Goal: Task Accomplishment & Management: Manage account settings

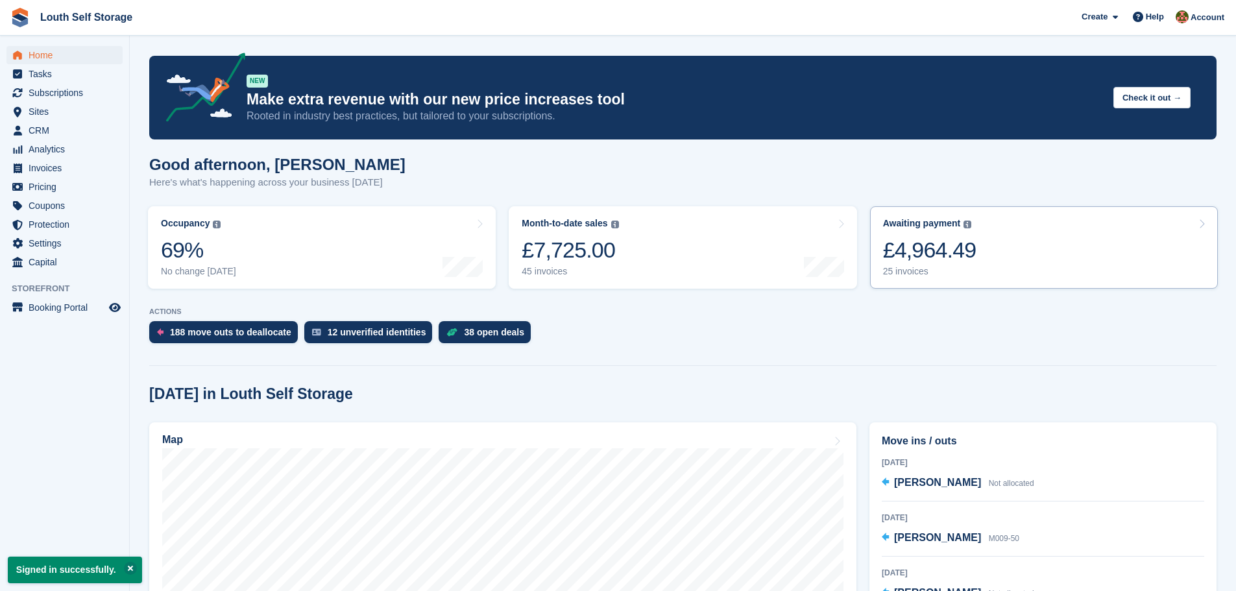
click at [905, 271] on div "25 invoices" at bounding box center [929, 271] width 93 height 11
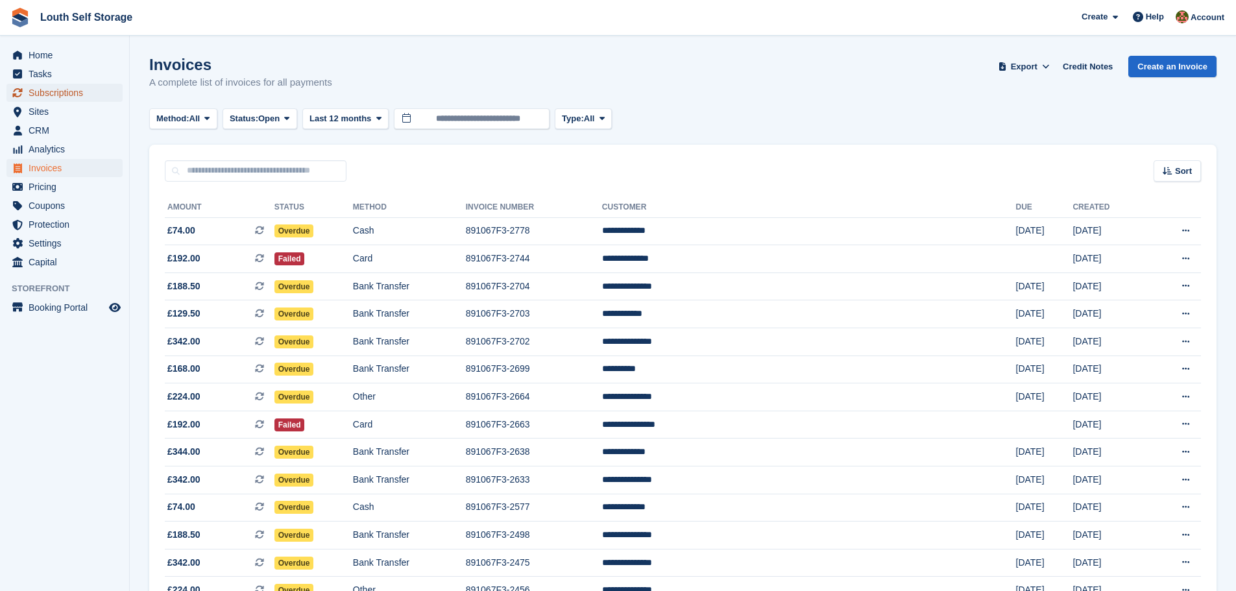
click at [49, 92] on span "Subscriptions" at bounding box center [68, 93] width 78 height 18
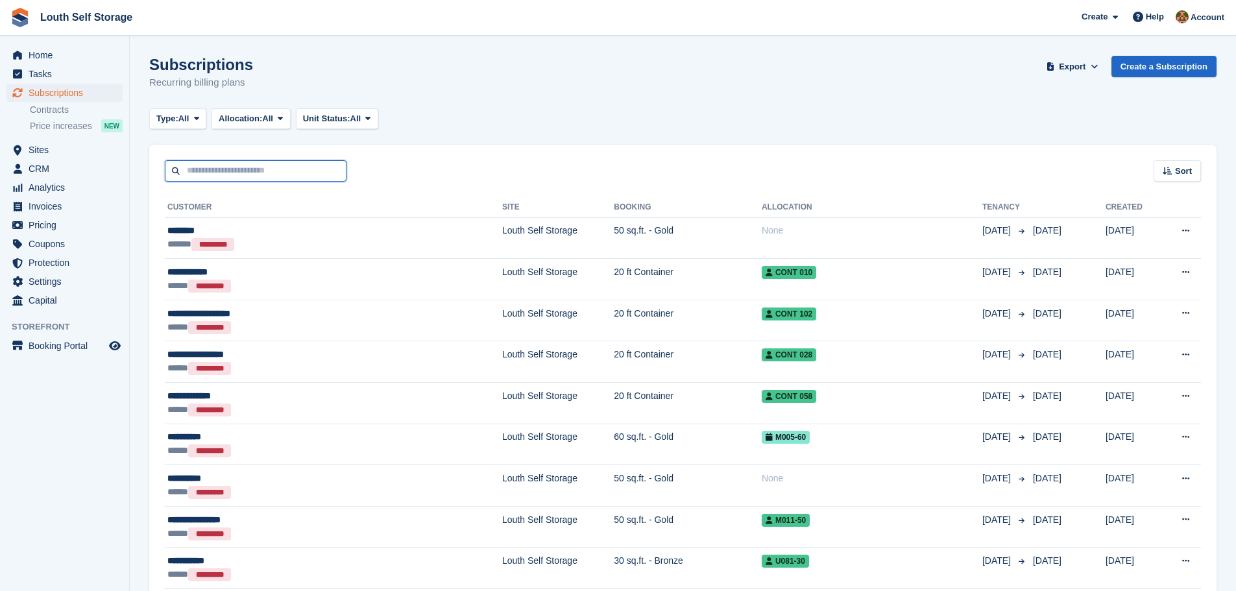
click at [267, 173] on input "text" at bounding box center [256, 170] width 182 height 21
type input "*"
type input "****"
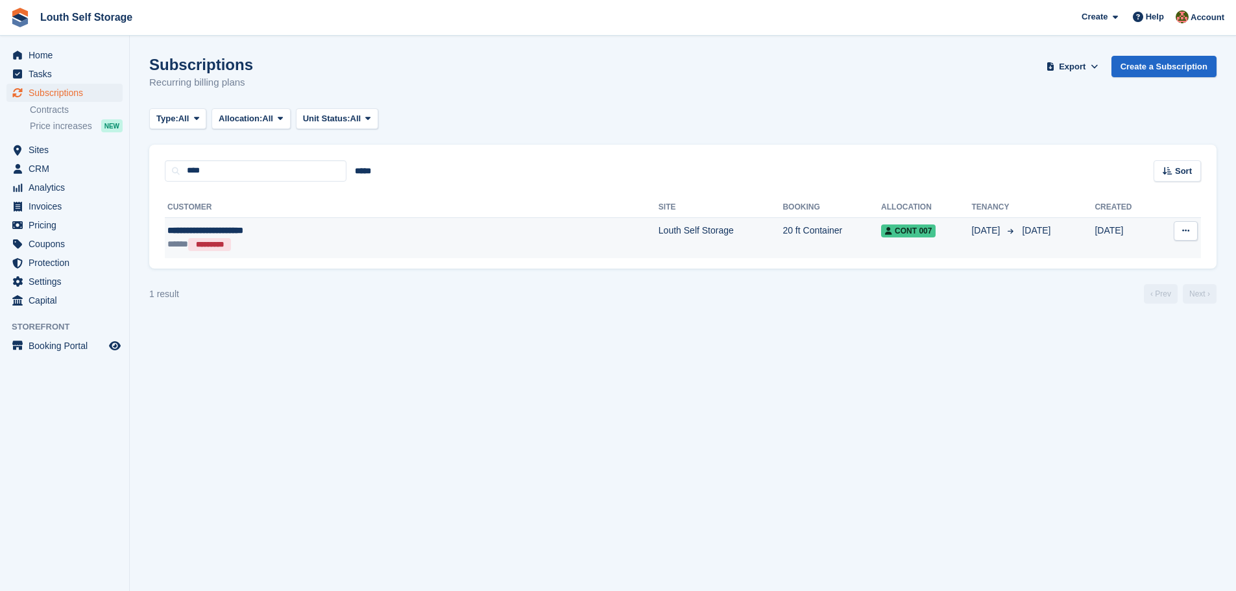
click at [659, 242] on td "Louth Self Storage" at bounding box center [721, 237] width 125 height 41
